Goal: Transaction & Acquisition: Purchase product/service

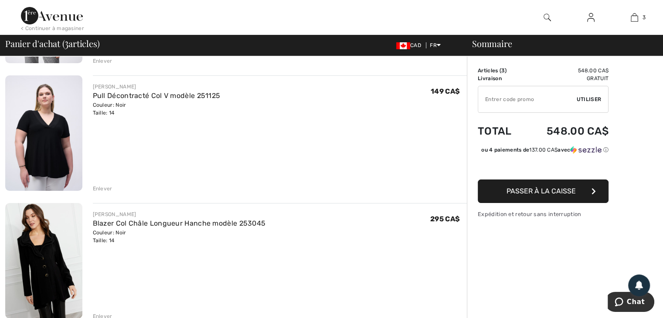
scroll to position [160, 0]
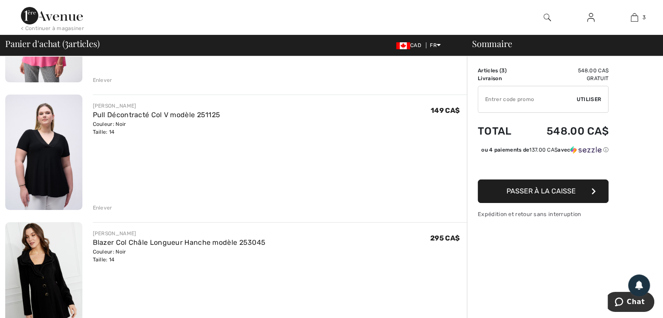
click at [546, 195] on span "Passer à la caisse" at bounding box center [541, 191] width 69 height 8
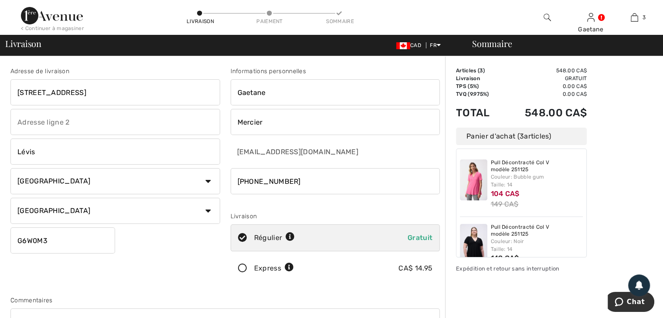
click at [14, 89] on input "1150 Rue de Courchevel apt 212" at bounding box center [115, 92] width 210 height 26
type input "2"
type input "678 route 275"
click at [17, 151] on input "Lévis" at bounding box center [115, 152] width 210 height 26
type input "s"
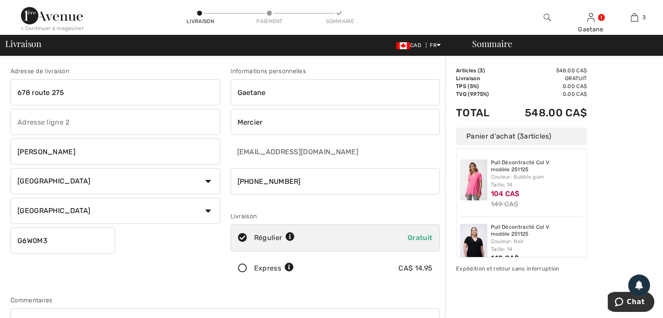
click at [17, 151] on input "Gaétane Mercier" at bounding box center [115, 152] width 210 height 26
type input "r"
type input "Ste Marguerite de Dorchester"
click at [16, 238] on input "G6W0M3" at bounding box center [62, 241] width 105 height 26
type input "3"
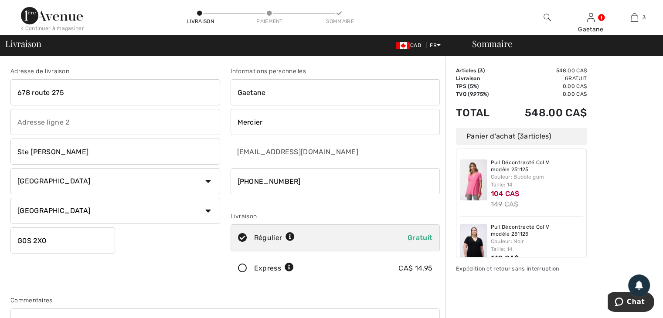
type input "G0S2X0"
click at [253, 180] on input "phone" at bounding box center [336, 181] width 210 height 26
click at [249, 181] on input "phone" at bounding box center [336, 181] width 210 height 26
click at [249, 179] on input "phone" at bounding box center [336, 181] width 210 height 26
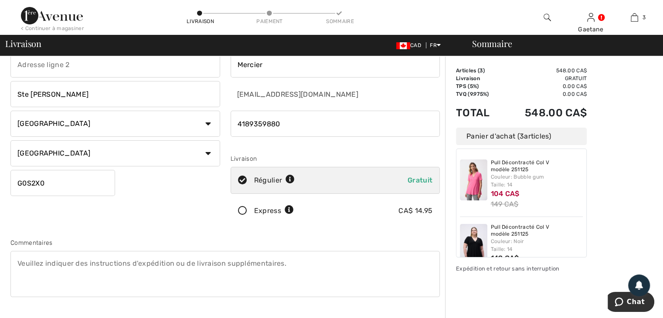
scroll to position [58, 0]
type input "4189359880"
click at [242, 211] on icon at bounding box center [242, 210] width 23 height 9
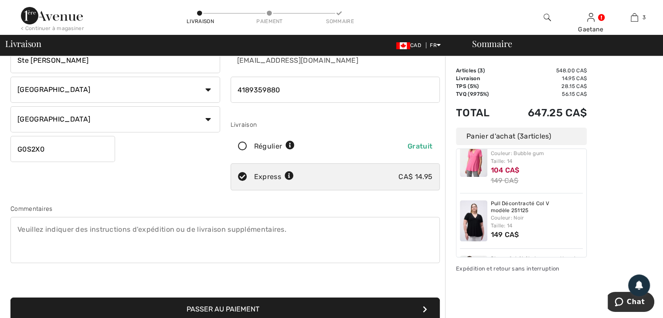
scroll to position [0, 0]
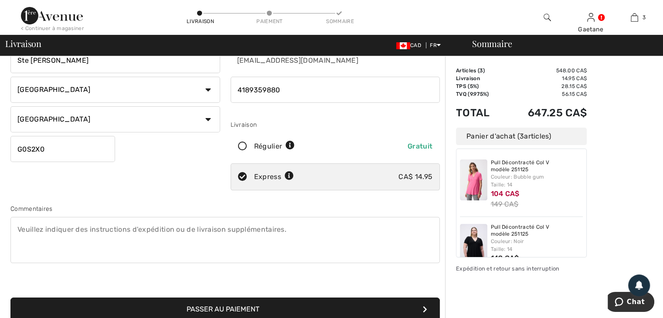
click at [613, 150] on div "Sommaire Description Articles ( 3 ) 548.00 CA$ Code promo 0.00 CA$ Livraison 14…" at bounding box center [554, 225] width 218 height 520
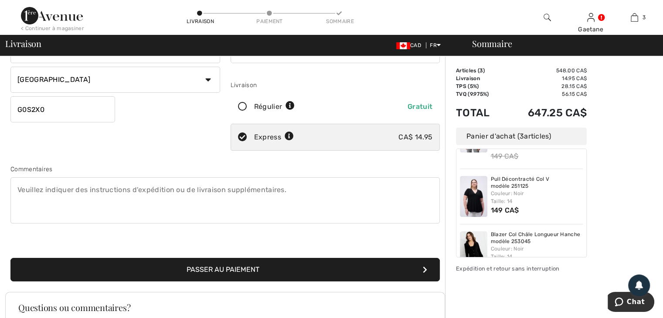
scroll to position [52, 0]
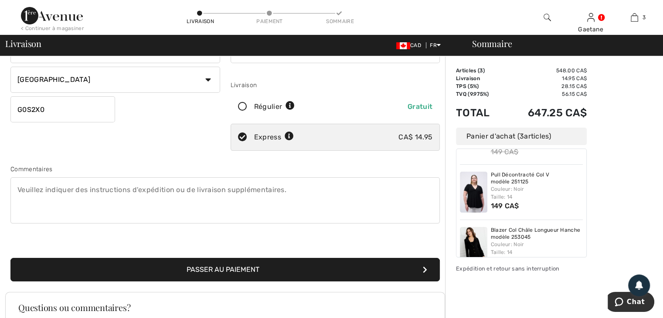
click at [475, 191] on img at bounding box center [473, 192] width 27 height 41
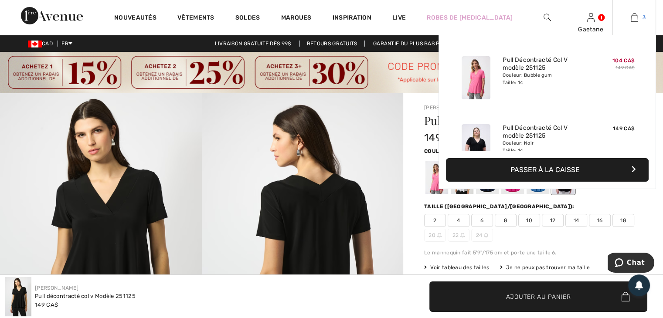
click at [635, 20] on img at bounding box center [634, 17] width 7 height 10
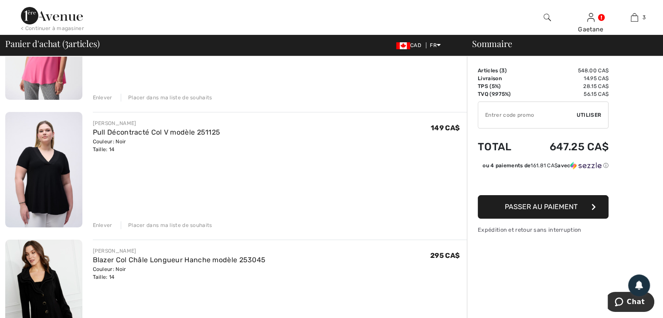
scroll to position [159, 0]
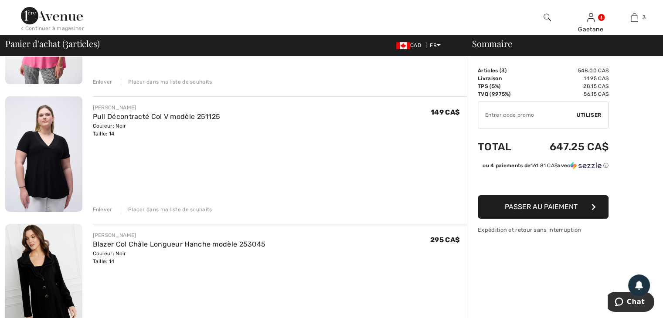
click at [101, 208] on div "Enlever" at bounding box center [103, 210] width 20 height 8
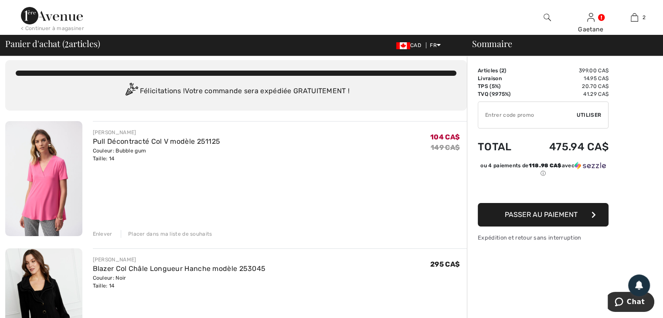
scroll to position [0, 0]
